Goal: Information Seeking & Learning: Learn about a topic

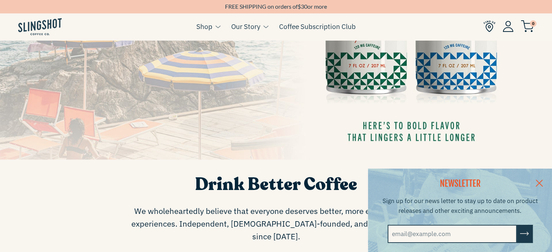
scroll to position [218, 0]
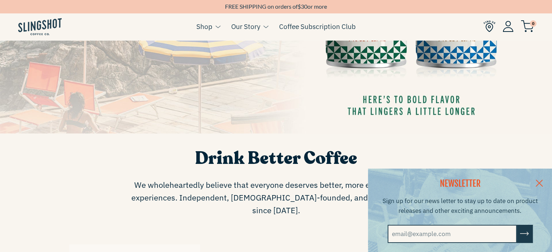
click at [544, 180] on link at bounding box center [538, 183] width 25 height 28
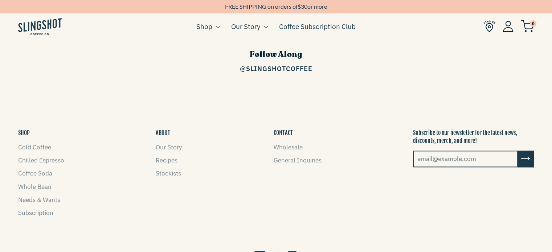
scroll to position [1118, 0]
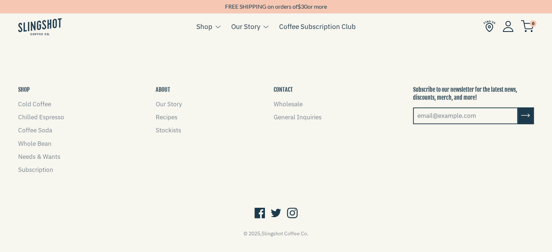
click at [255, 207] on icon at bounding box center [259, 214] width 11 height 14
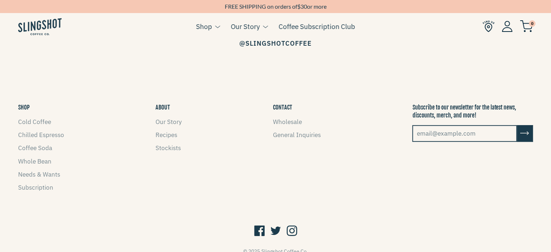
scroll to position [1118, 0]
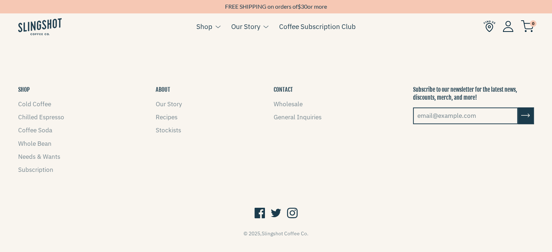
click at [176, 100] on link "Our Story" at bounding box center [169, 104] width 26 height 8
